Goal: Information Seeking & Learning: Learn about a topic

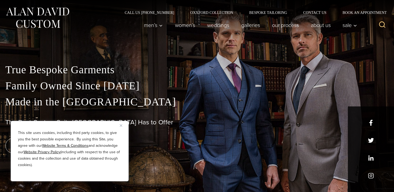
click at [119, 125] on div "This site uses cookies, including third party cookies, to give you the best pos…" at bounding box center [70, 151] width 118 height 61
click at [121, 125] on img "Close" at bounding box center [121, 126] width 2 height 2
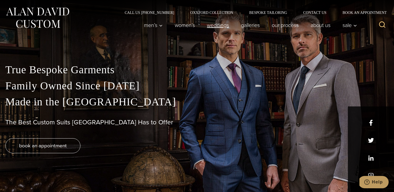
click at [219, 25] on link "weddings" at bounding box center [218, 25] width 34 height 11
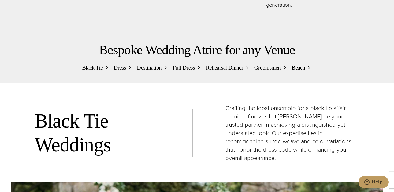
scroll to position [528, 0]
click at [96, 63] on span "Black Tie" at bounding box center [92, 67] width 21 height 9
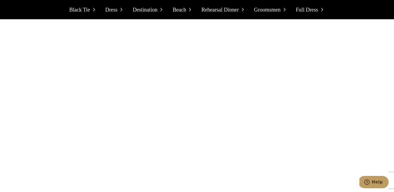
scroll to position [1443, 0]
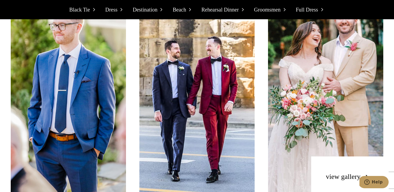
click at [331, 173] on link "view gallery" at bounding box center [348, 177] width 45 height 8
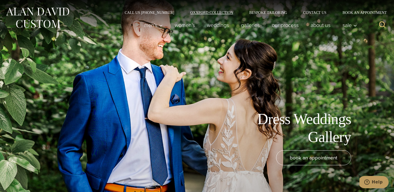
click at [206, 13] on link "Oxxford Collection" at bounding box center [211, 13] width 59 height 4
